Goal: Information Seeking & Learning: Check status

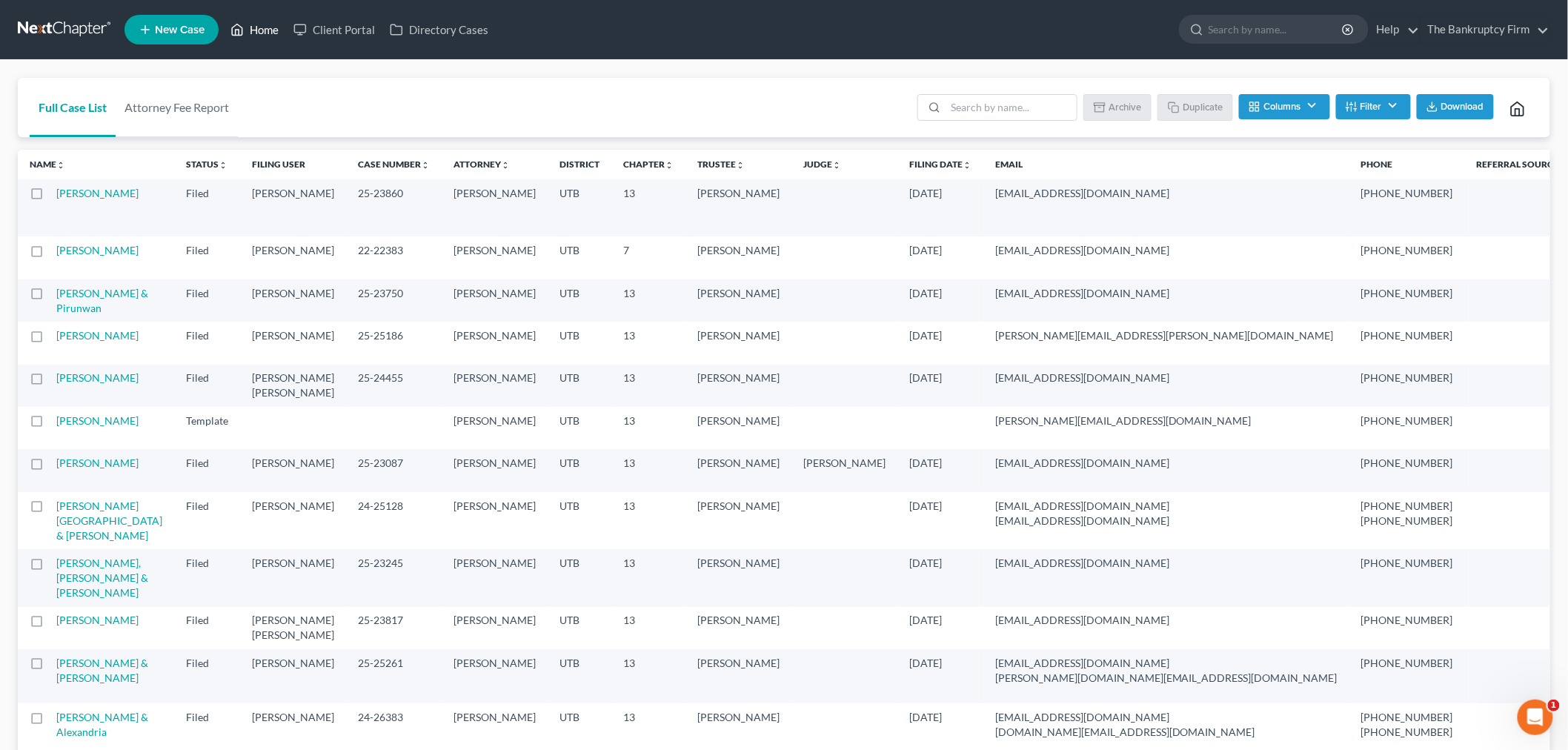
click at [263, 19] on link "Home" at bounding box center [255, 29] width 63 height 26
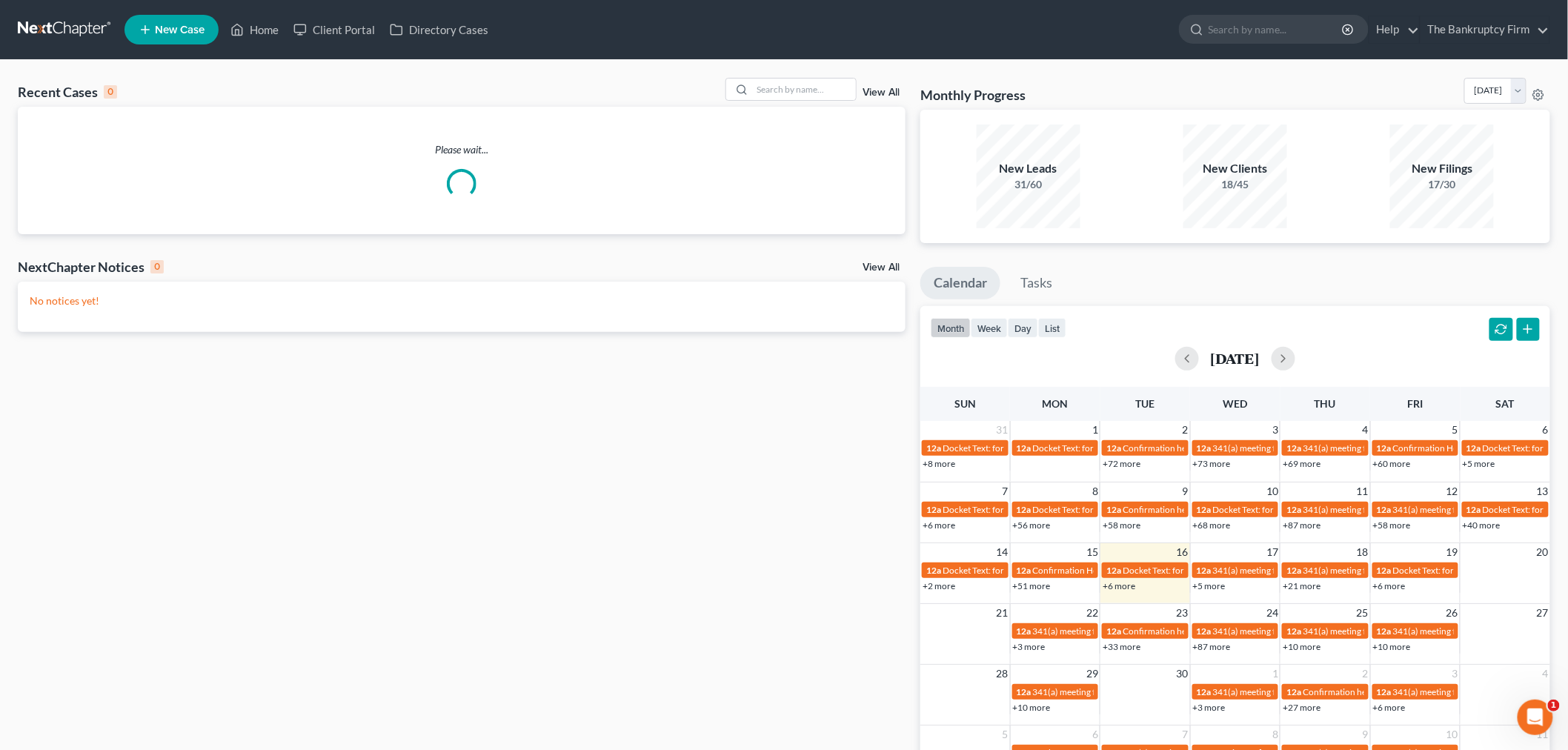
click at [885, 95] on link "View All" at bounding box center [881, 93] width 37 height 11
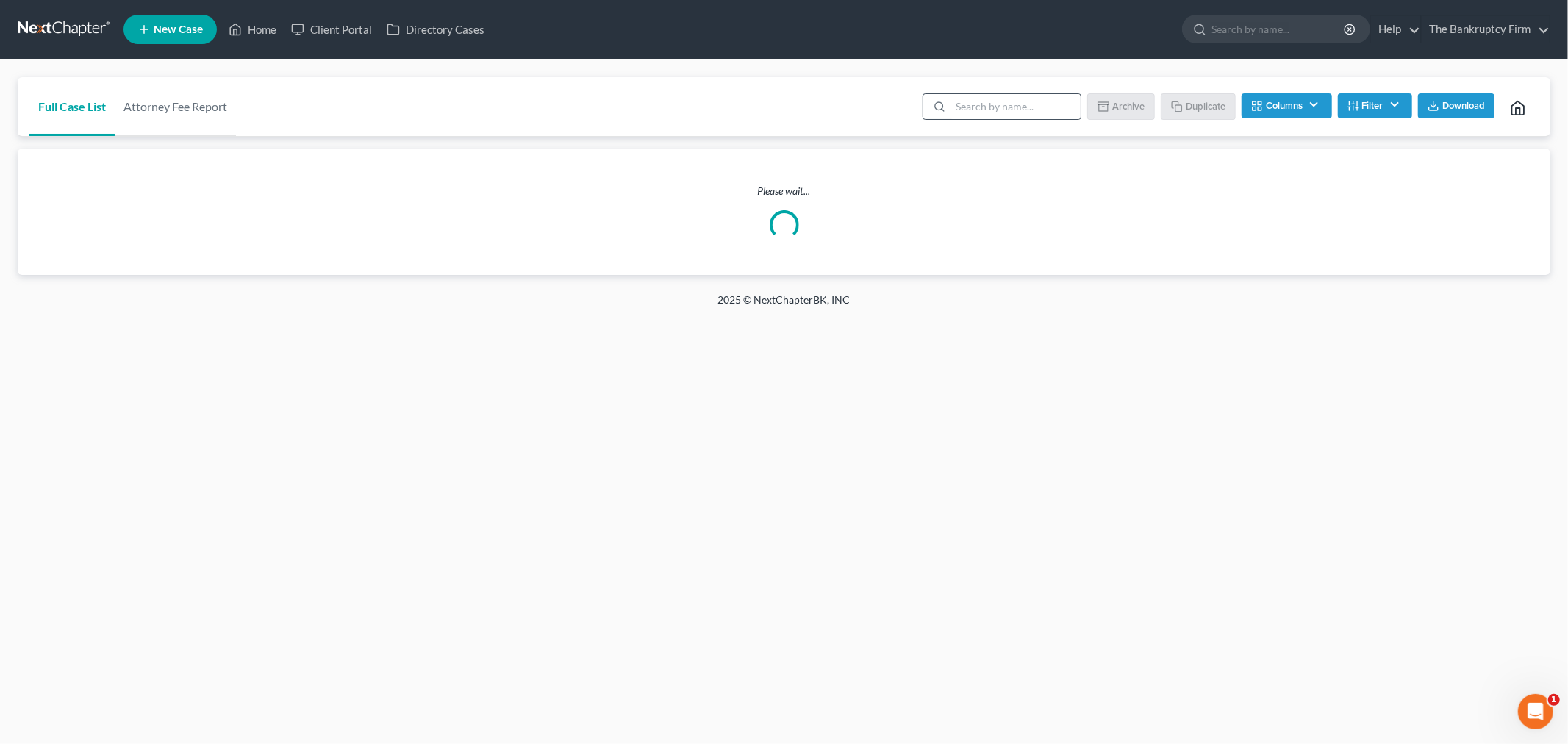
click at [960, 119] on div at bounding box center [1002, 105] width 159 height 26
click at [970, 114] on input "search" at bounding box center [1015, 106] width 130 height 25
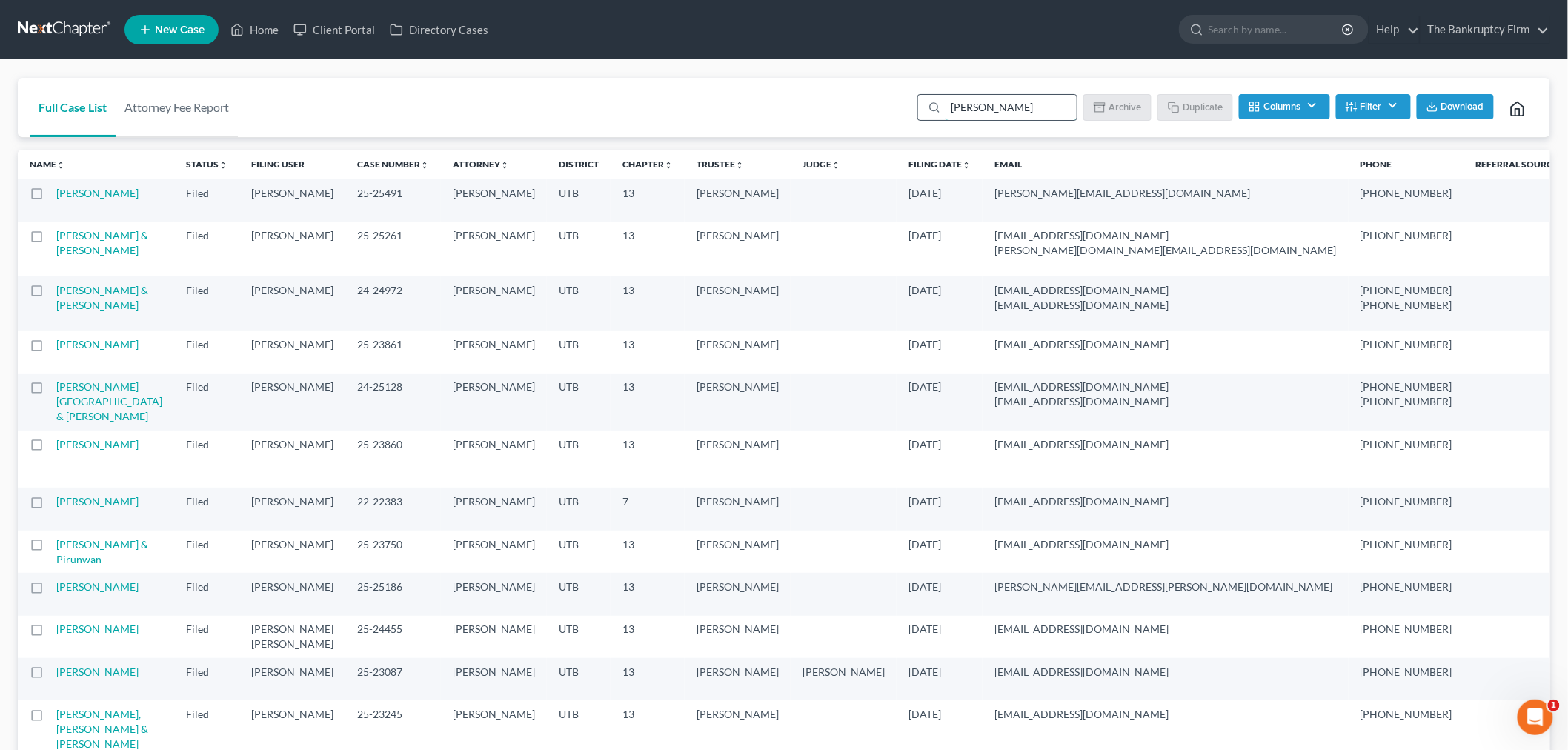
type input "[PERSON_NAME]"
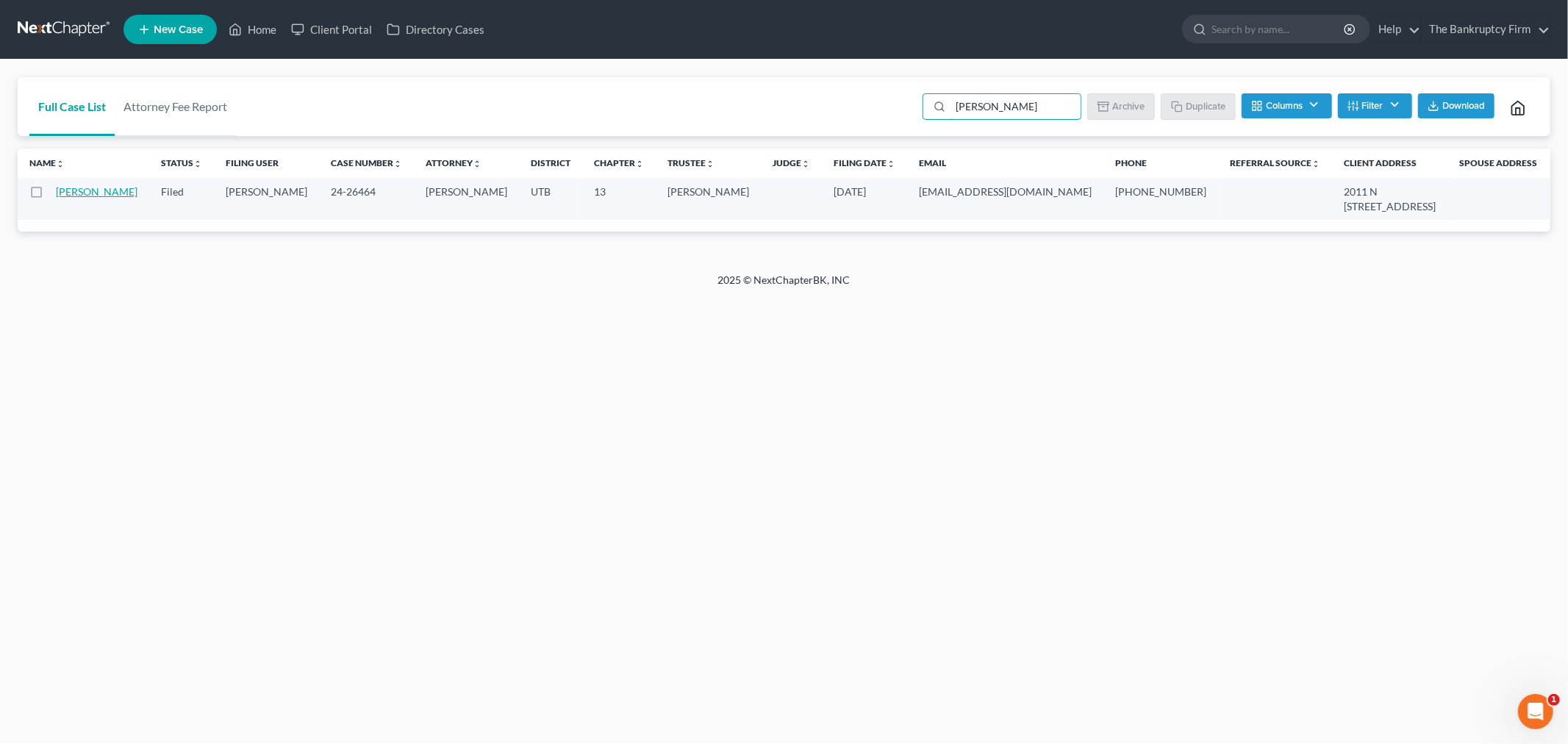
click at [65, 196] on link "[PERSON_NAME]" at bounding box center [97, 191] width 81 height 13
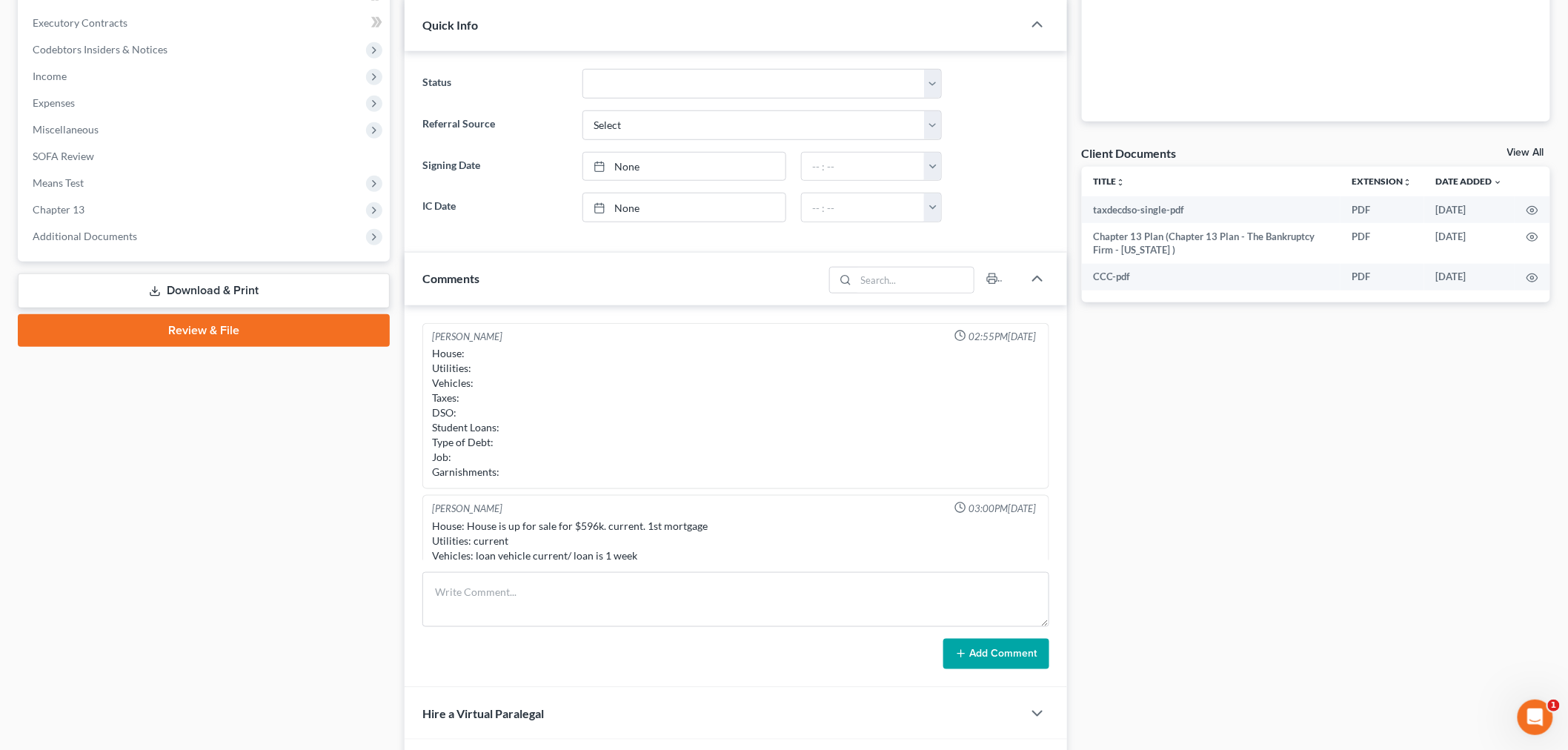
scroll to position [116, 0]
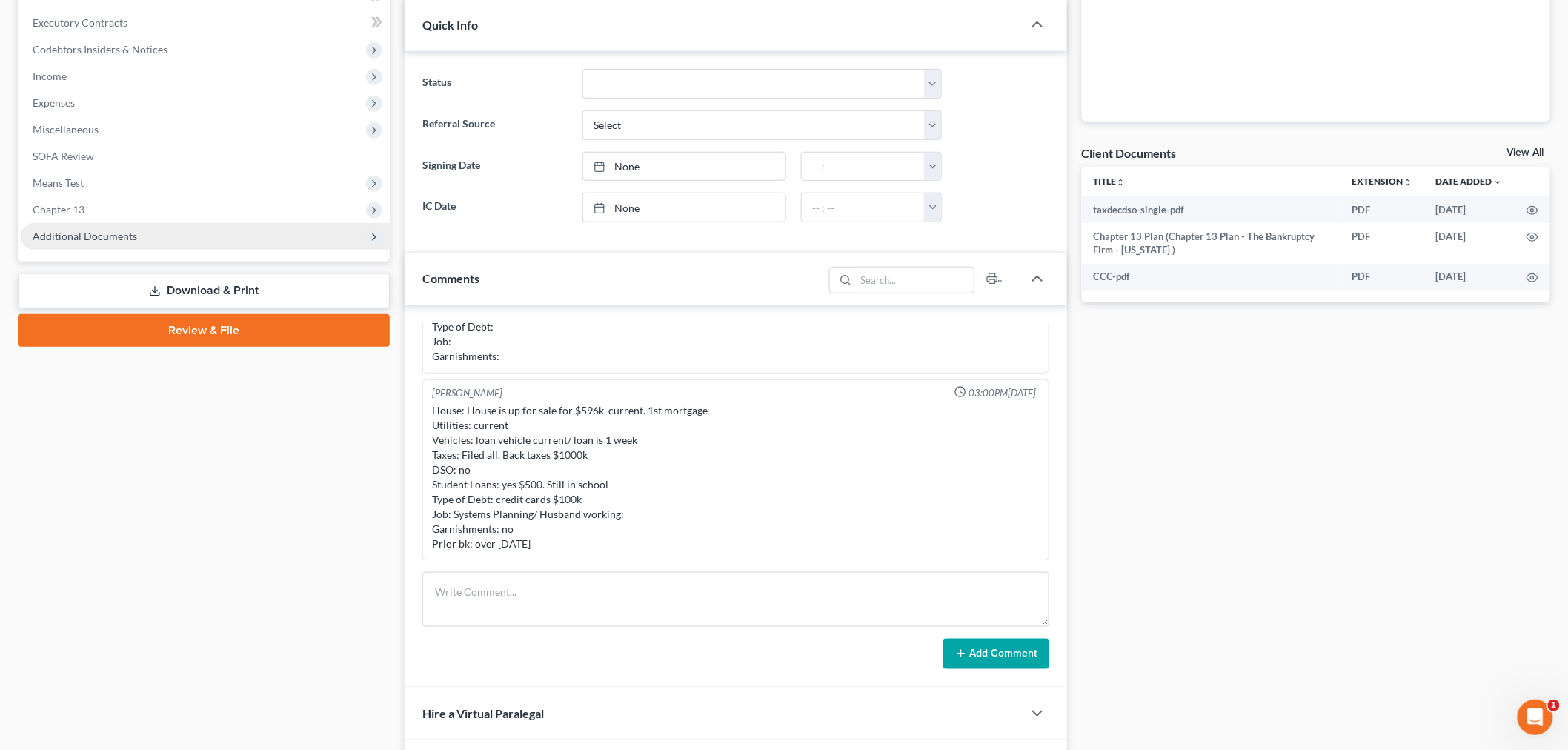
click at [163, 242] on span "Additional Documents" at bounding box center [205, 236] width 369 height 26
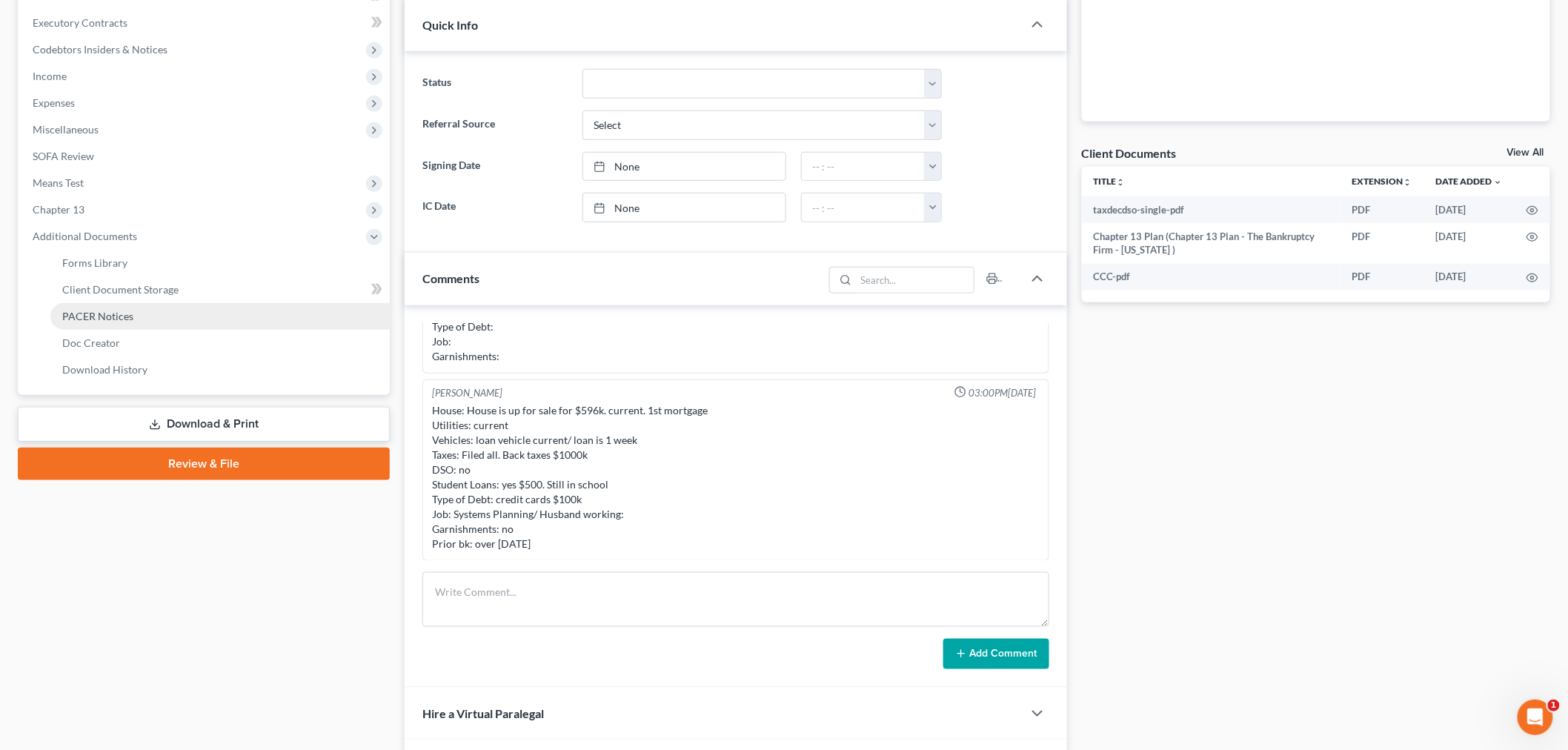
click at [182, 315] on link "PACER Notices" at bounding box center [220, 316] width 339 height 26
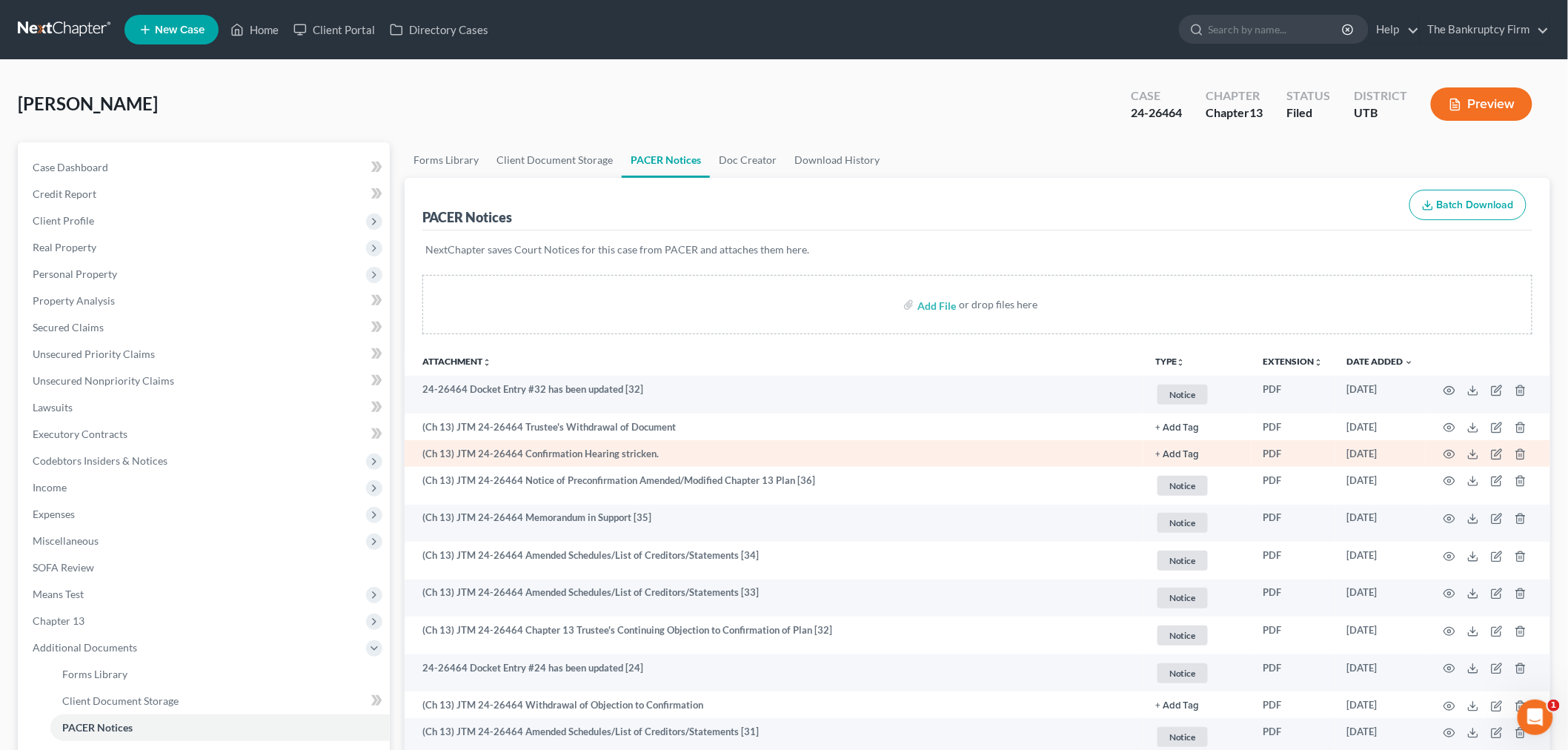
scroll to position [82, 0]
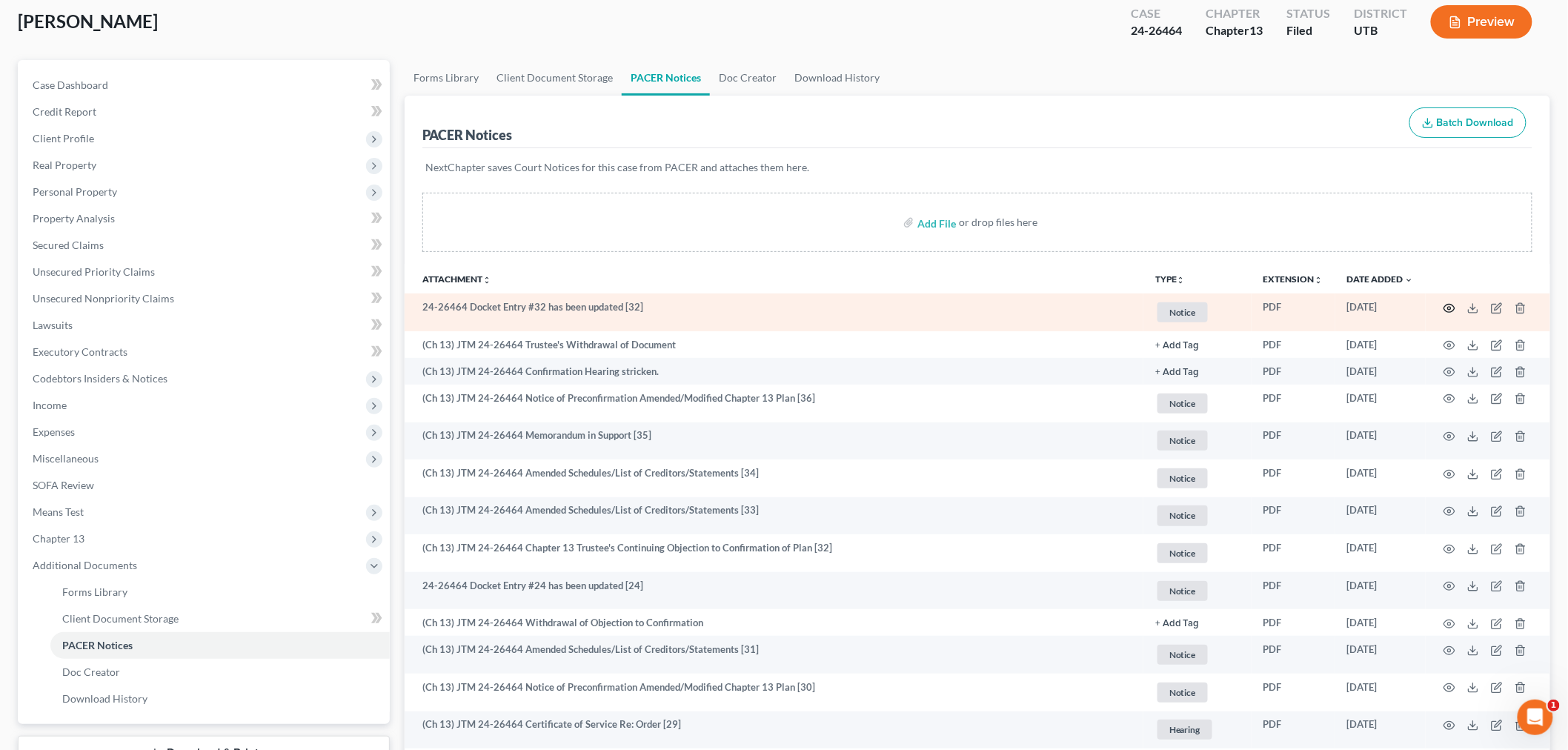
click at [1454, 313] on icon "button" at bounding box center [1449, 308] width 12 height 12
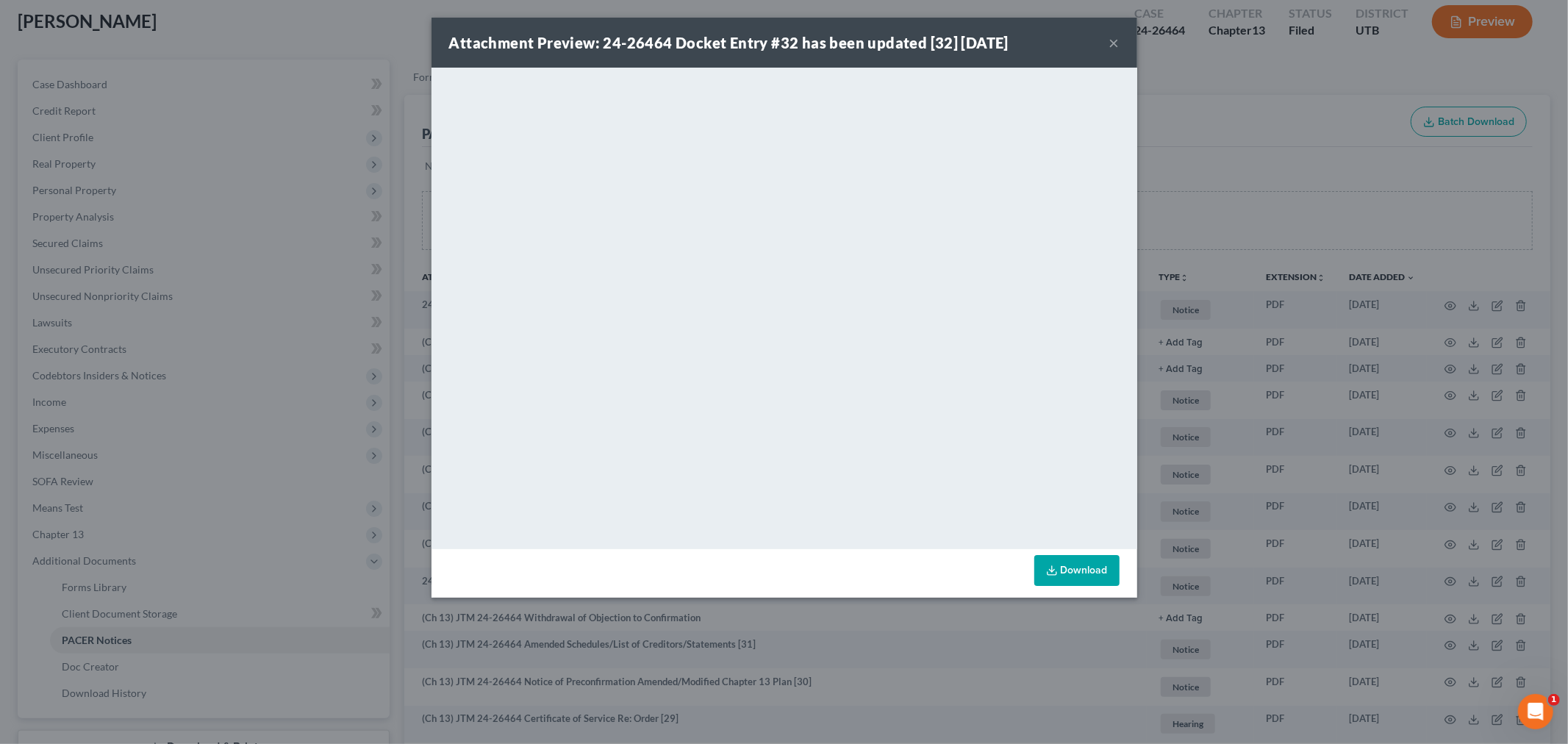
click at [1121, 43] on div "Attachment Preview: 24-26464 Docket Entry #32 has been updated [32] [DATE] ×" at bounding box center [784, 43] width 705 height 50
click at [1109, 42] on button "×" at bounding box center [1114, 43] width 11 height 17
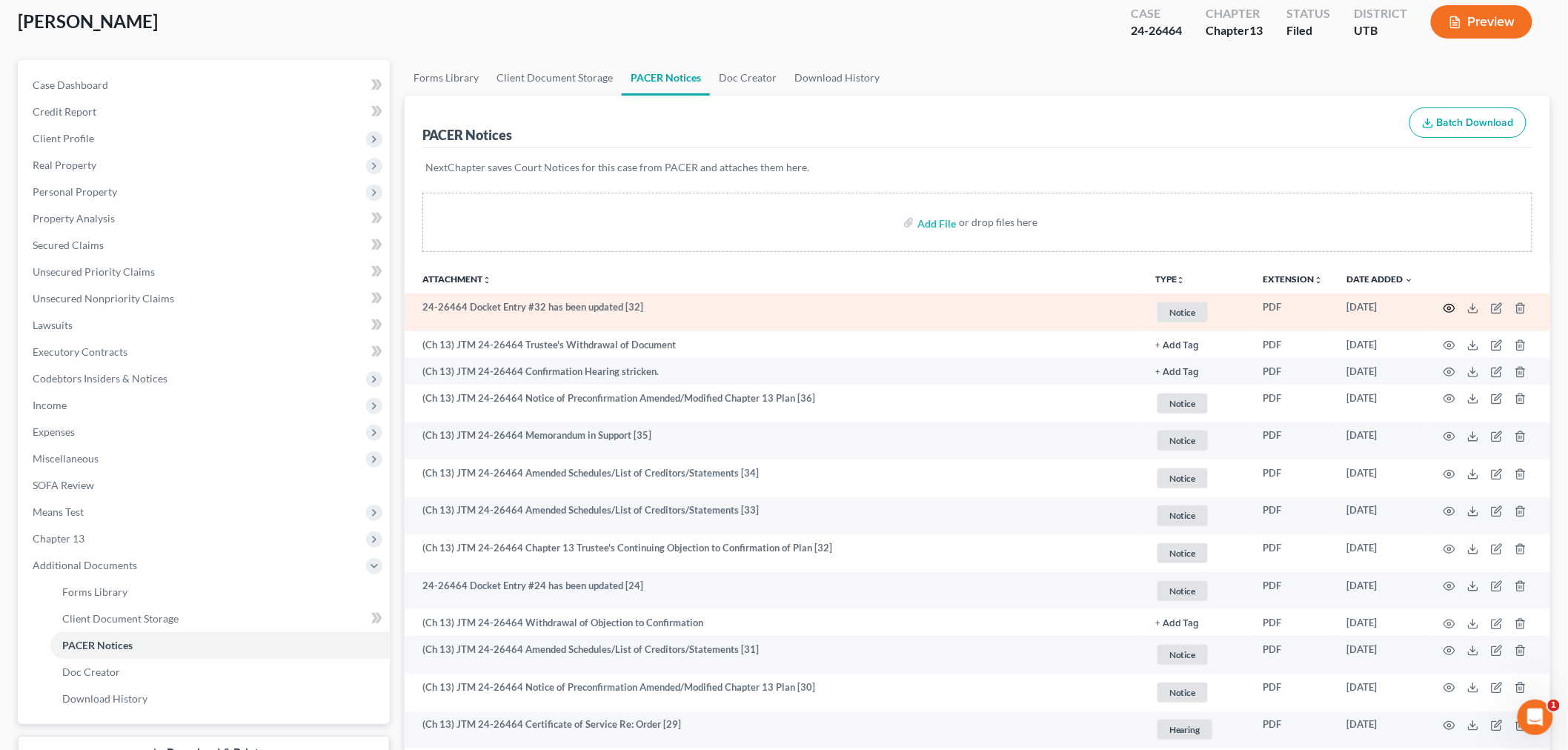
click at [1447, 307] on icon "button" at bounding box center [1449, 308] width 12 height 12
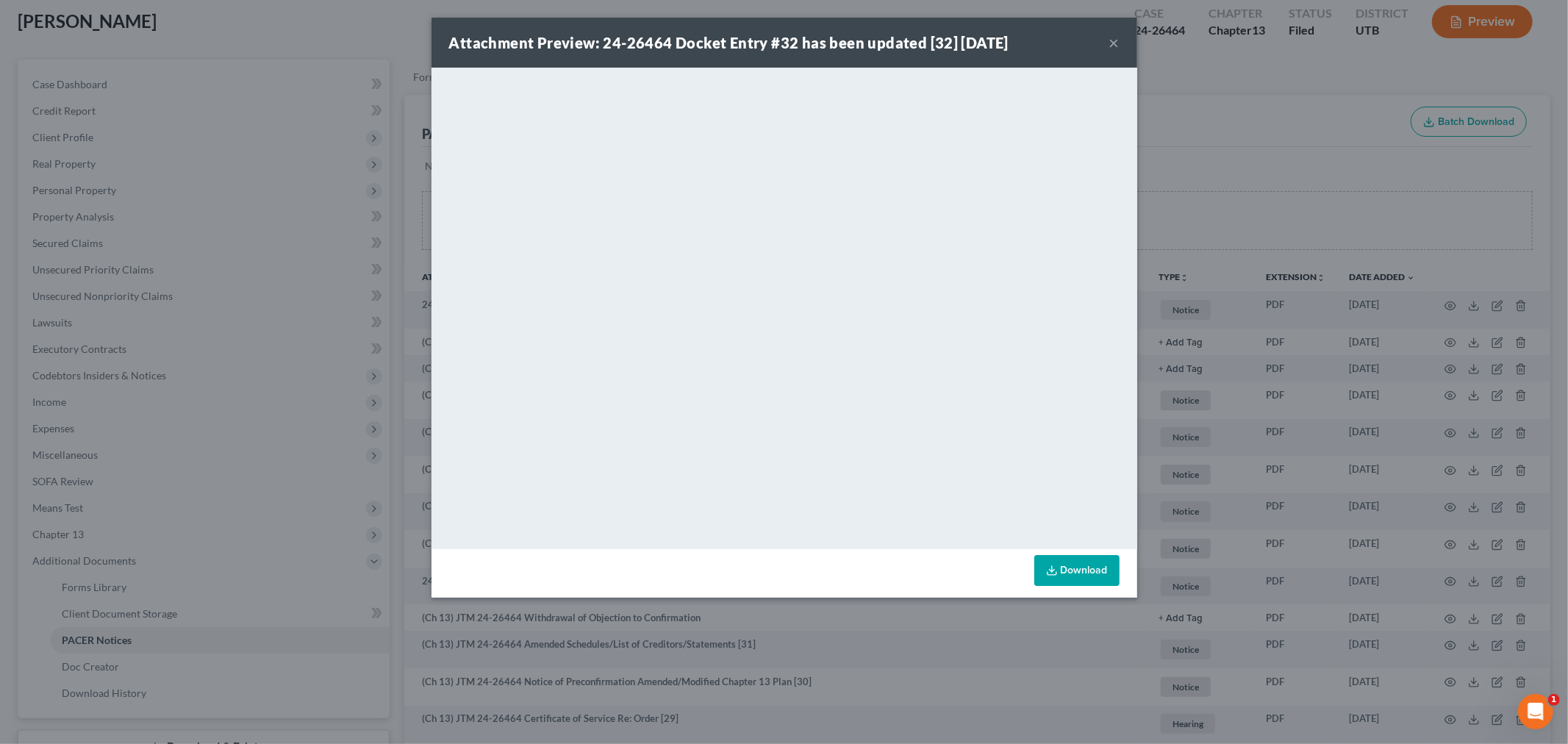
click at [1118, 45] on button "×" at bounding box center [1114, 43] width 11 height 17
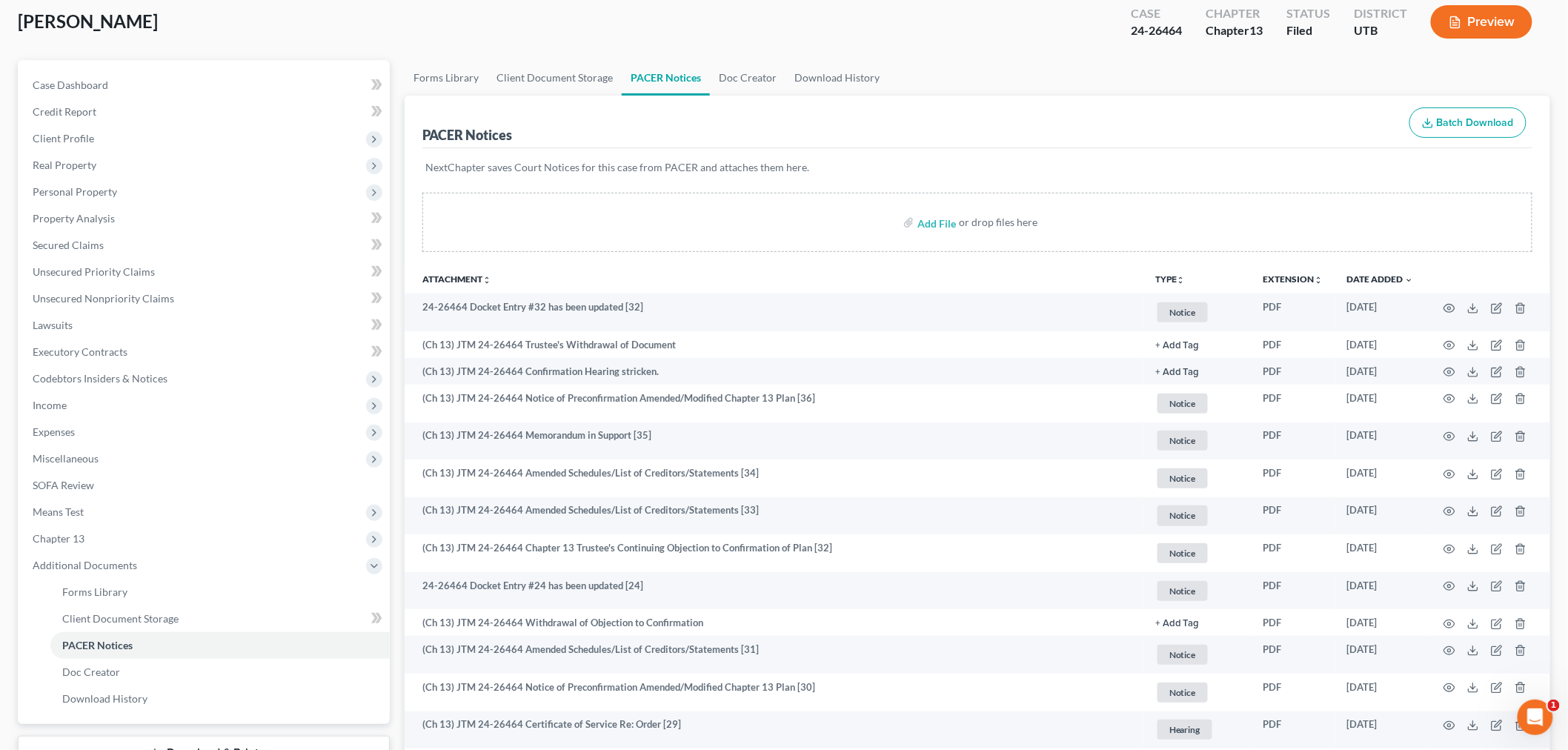
click at [1081, 274] on th "Attachment unfold_more expand_more expand_less" at bounding box center [773, 278] width 738 height 29
drag, startPoint x: 901, startPoint y: 260, endPoint x: 966, endPoint y: 226, distance: 73.4
click at [901, 260] on div "Add File or drop files here" at bounding box center [977, 228] width 1146 height 71
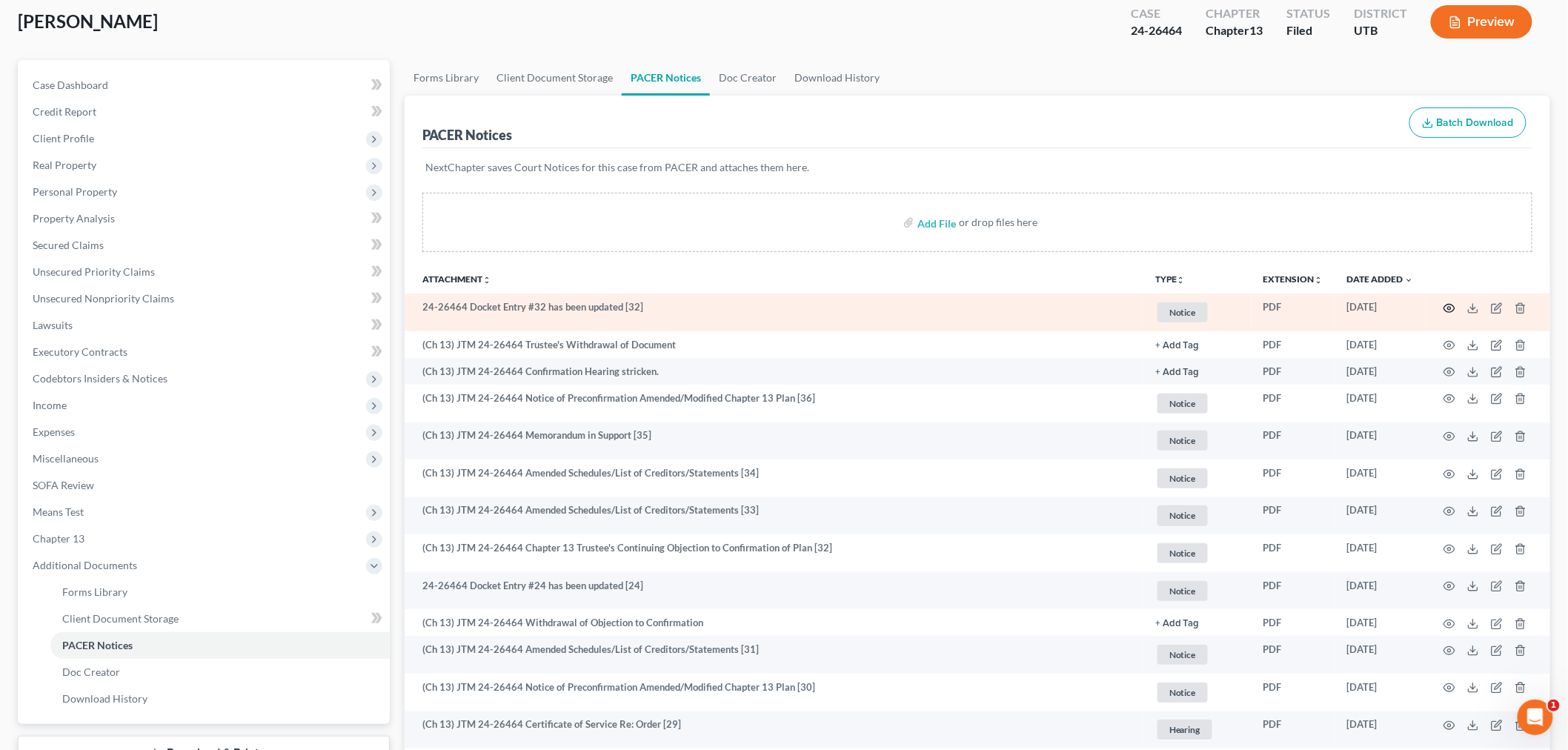
click at [1445, 302] on icon "button" at bounding box center [1449, 308] width 12 height 12
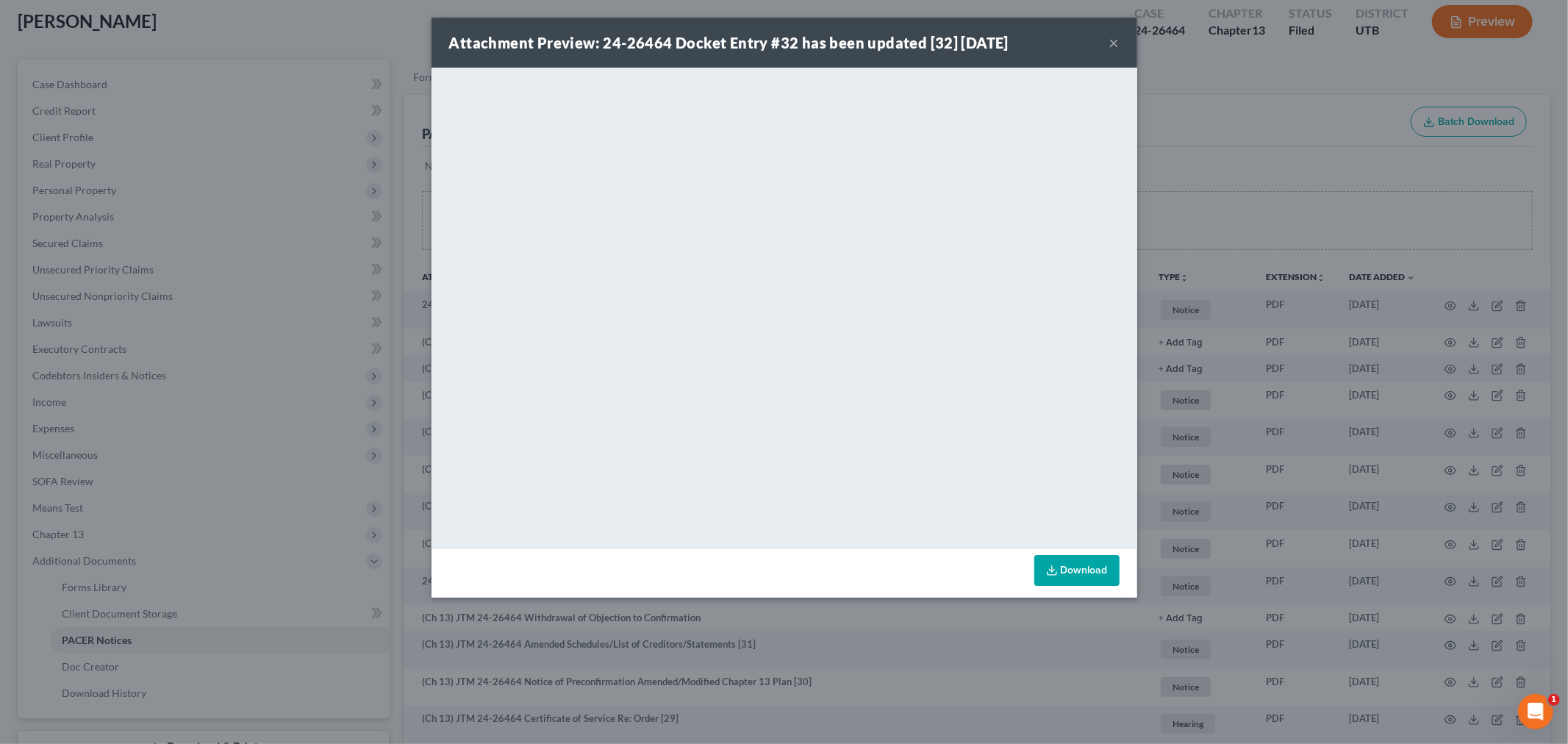
click at [1118, 43] on button "×" at bounding box center [1114, 43] width 11 height 17
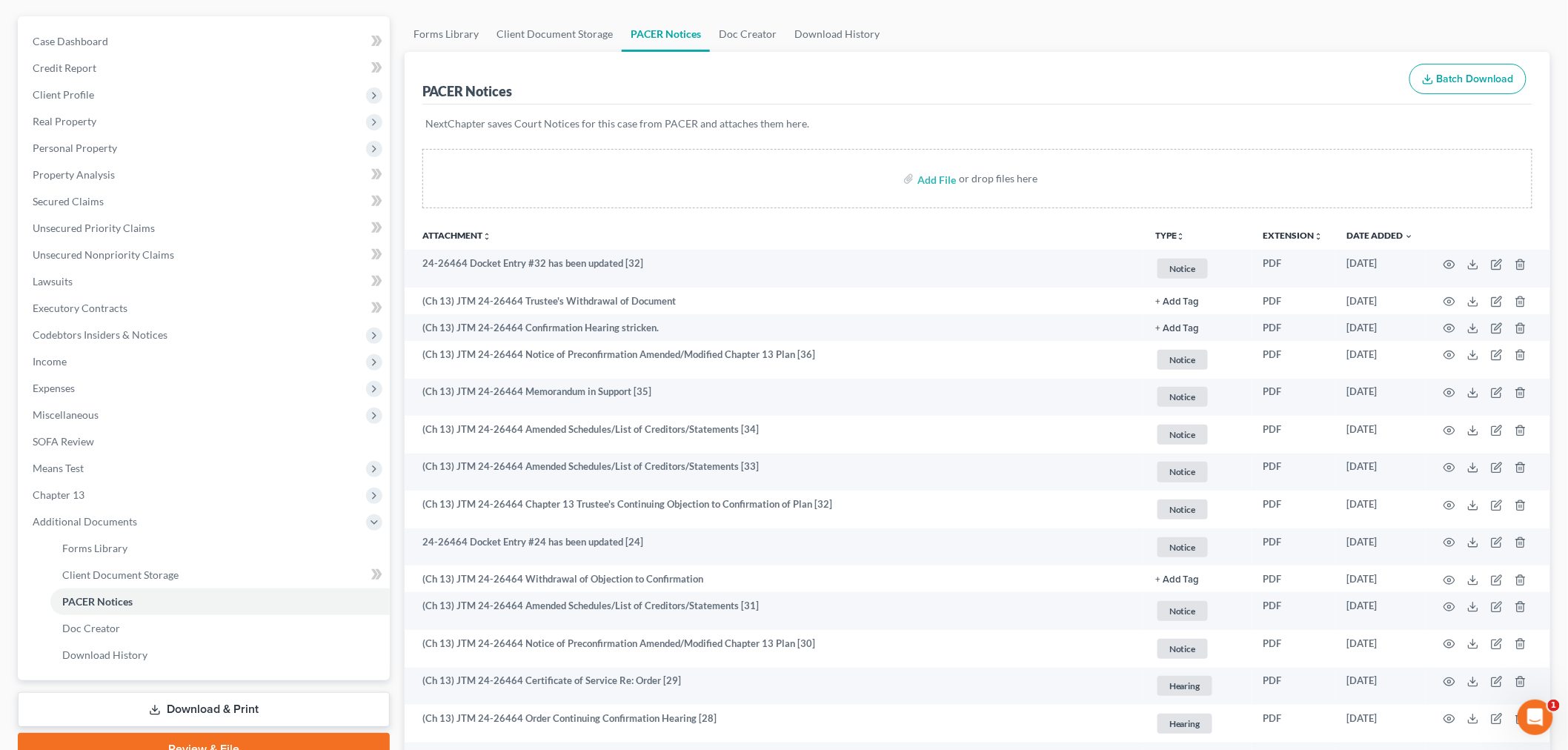
scroll to position [165, 0]
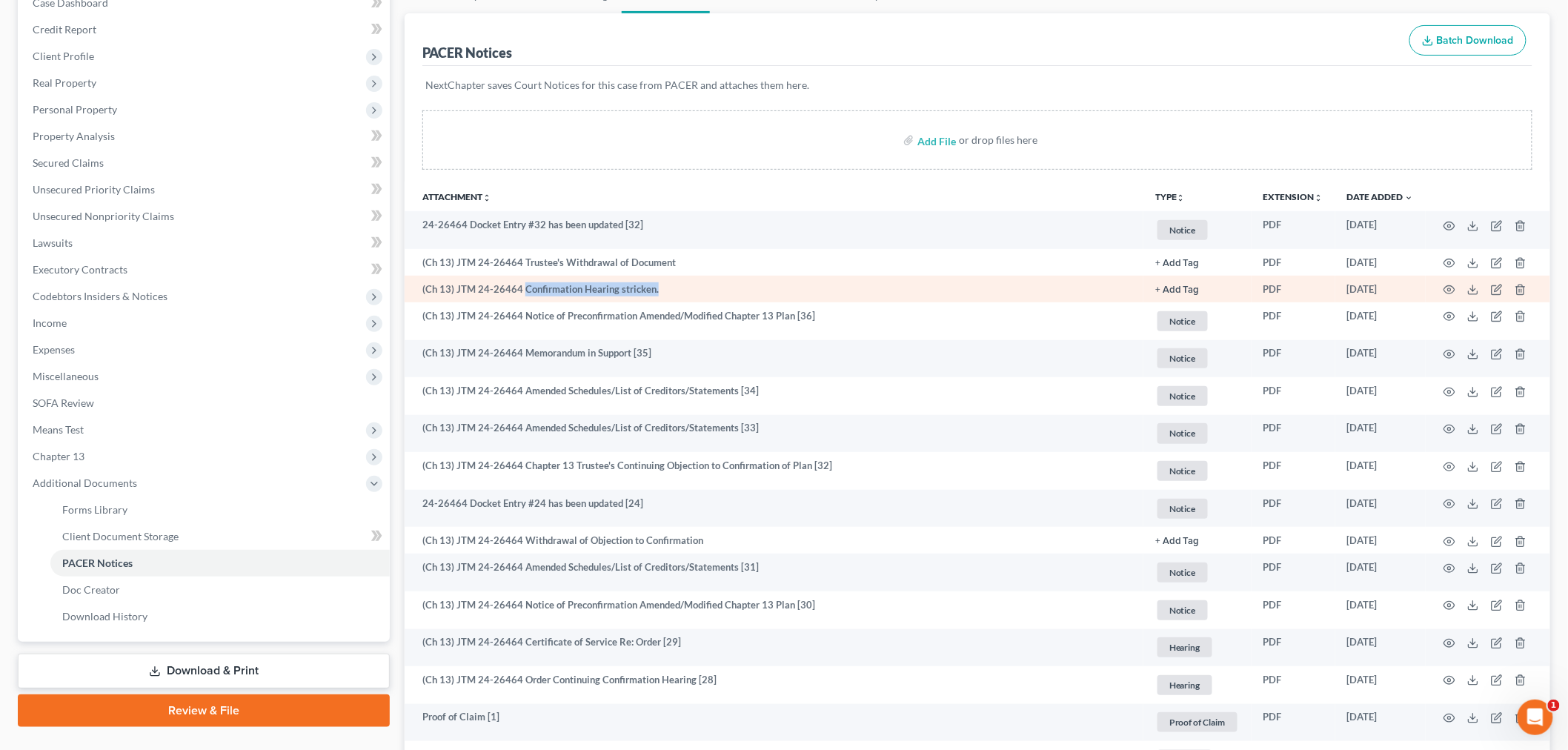
drag, startPoint x: 656, startPoint y: 282, endPoint x: 520, endPoint y: 290, distance: 136.2
click at [520, 290] on td "(Ch 13) JTM 24-26464 Confirmation Hearing stricken." at bounding box center [773, 289] width 738 height 26
click at [680, 290] on td "(Ch 13) JTM 24-26464 Confirmation Hearing stricken." at bounding box center [773, 289] width 738 height 26
click at [661, 287] on td "(Ch 13) JTM 24-26464 Confirmation Hearing stricken." at bounding box center [773, 289] width 738 height 26
drag, startPoint x: 628, startPoint y: 290, endPoint x: 1322, endPoint y: 289, distance: 694.0
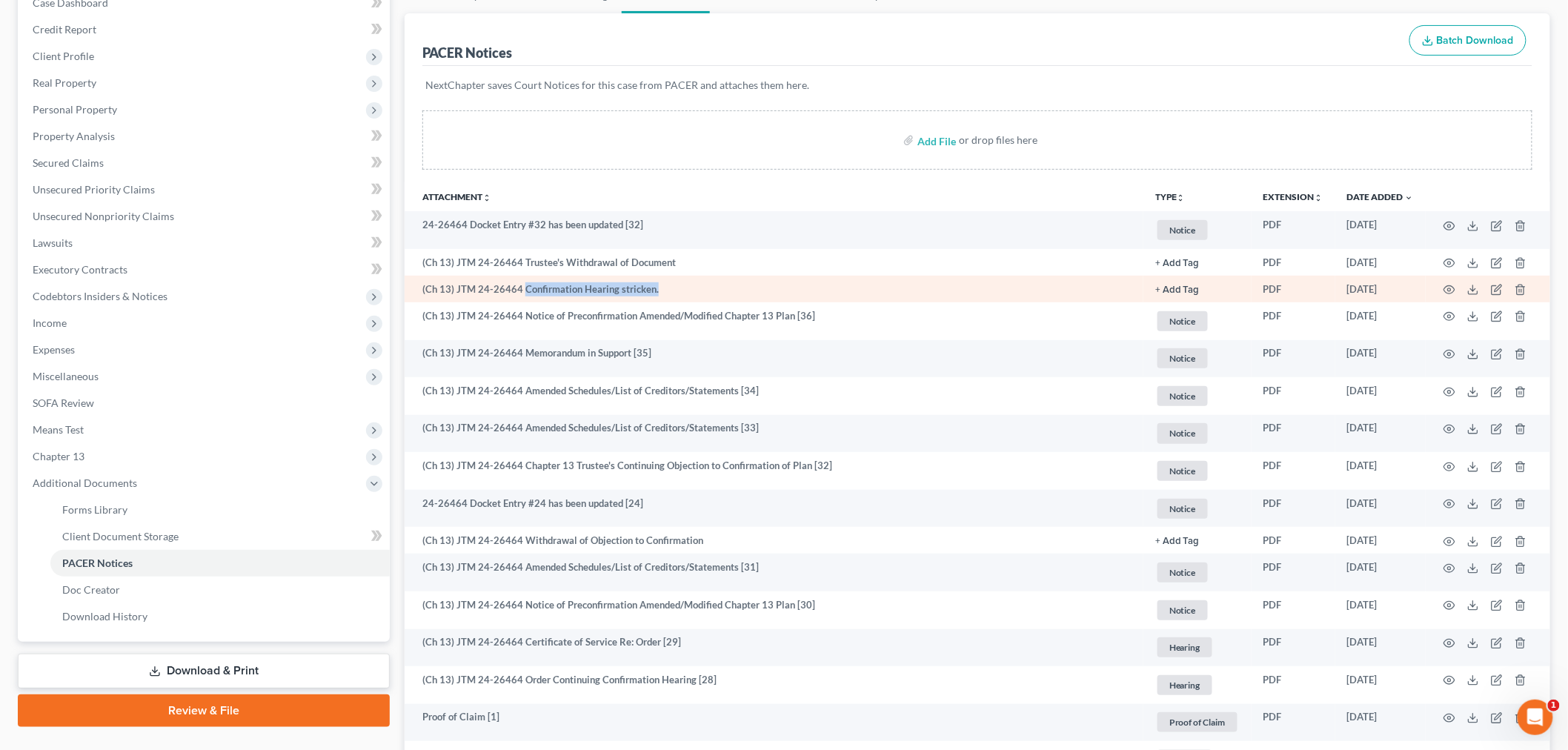
click at [521, 287] on td "(Ch 13) JTM 24-26464 Confirmation Hearing stricken." at bounding box center [773, 289] width 738 height 26
click at [1329, 292] on td "PDF" at bounding box center [1293, 289] width 84 height 26
click at [1443, 295] on icon "button" at bounding box center [1449, 290] width 12 height 12
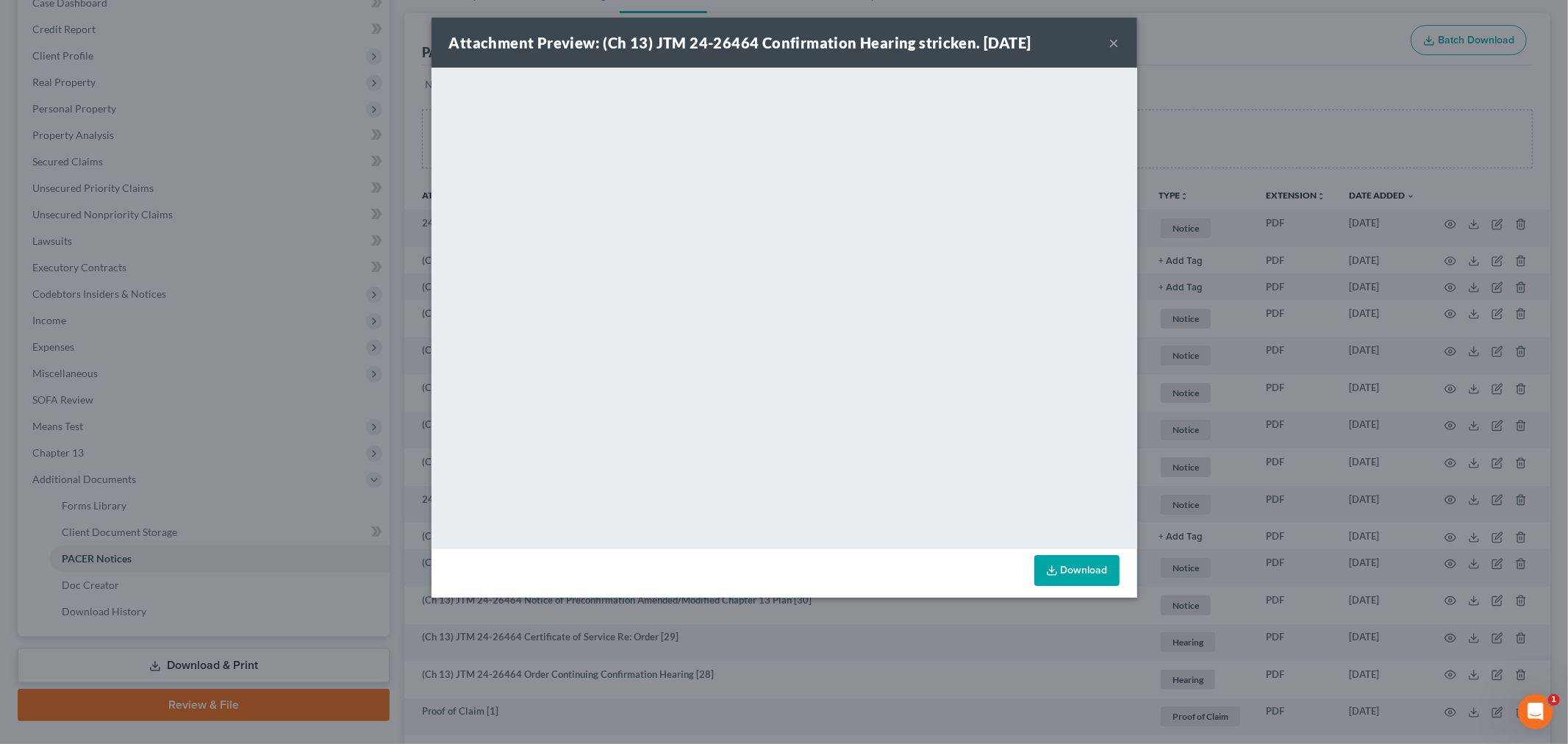
click at [1109, 45] on button "×" at bounding box center [1114, 43] width 11 height 17
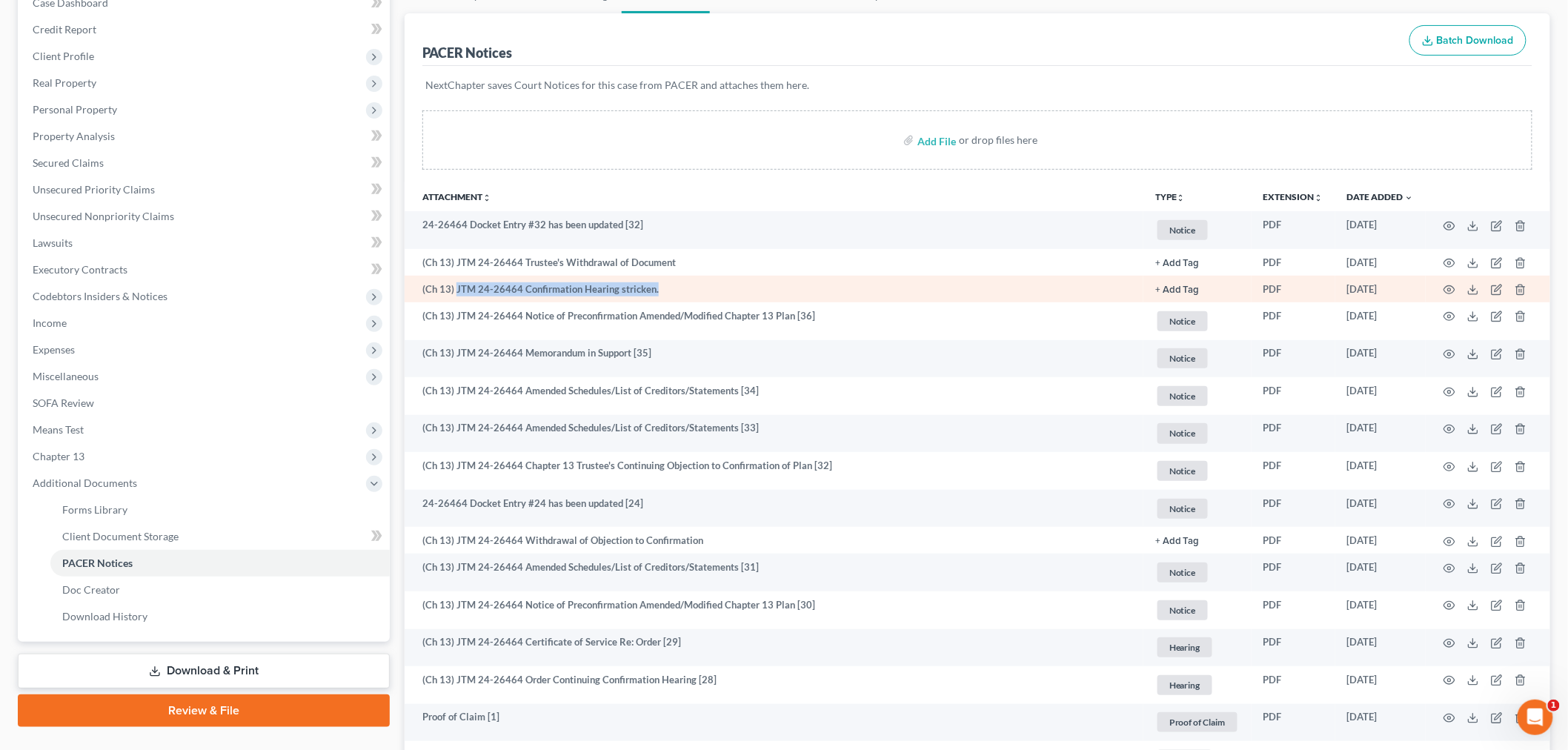
drag, startPoint x: 656, startPoint y: 287, endPoint x: 454, endPoint y: 291, distance: 202.0
click at [454, 291] on td "(Ch 13) JTM 24-26464 Confirmation Hearing stricken." at bounding box center [773, 289] width 738 height 26
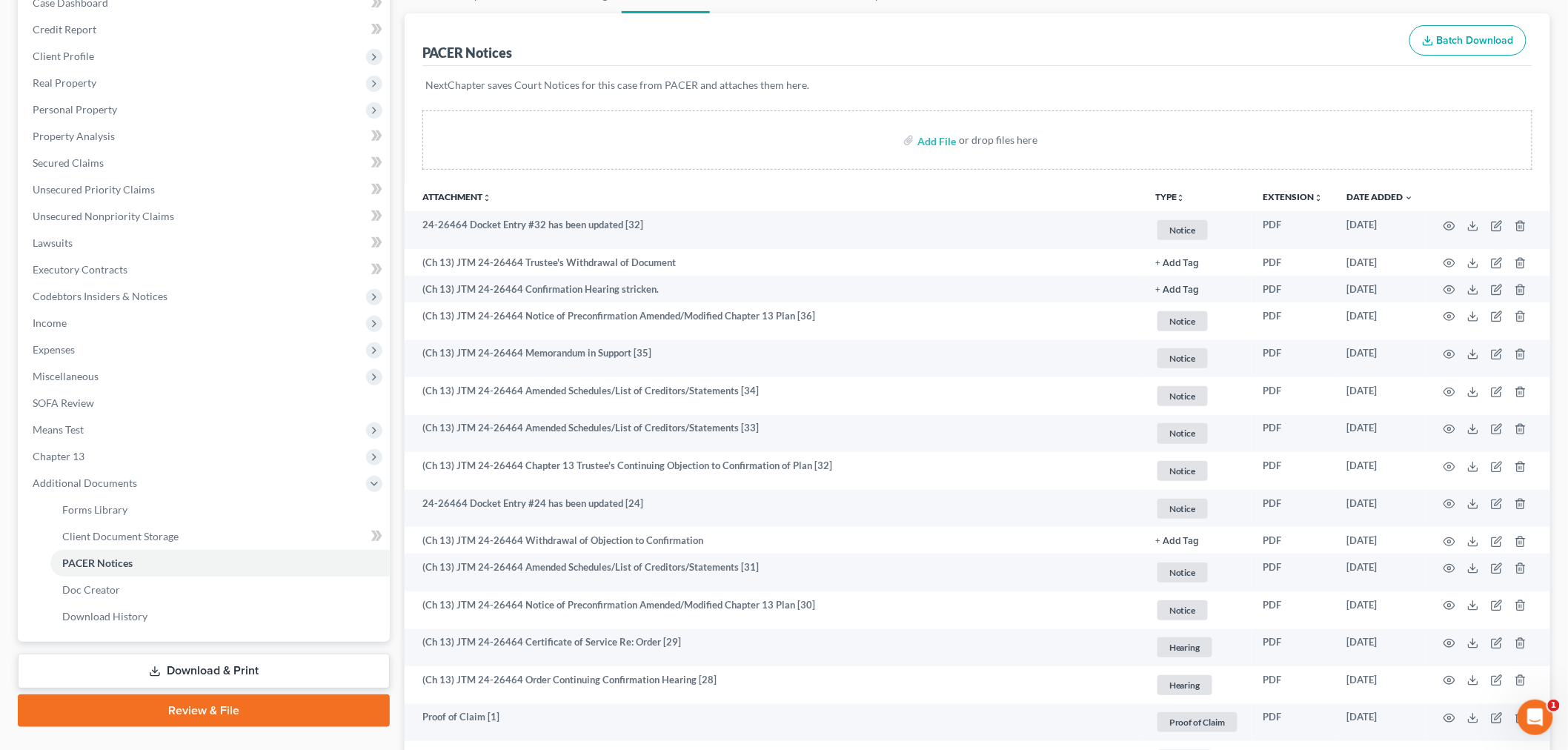
click at [775, 174] on div "Add File or drop files here" at bounding box center [977, 145] width 1146 height 71
